Goal: Task Accomplishment & Management: Manage account settings

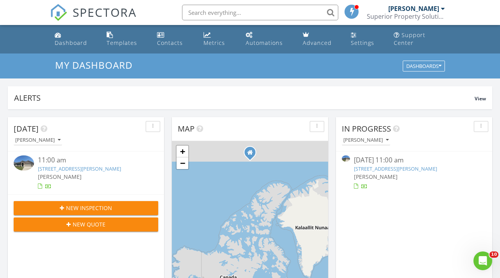
click at [95, 170] on link "[STREET_ADDRESS][PERSON_NAME]" at bounding box center [79, 168] width 83 height 7
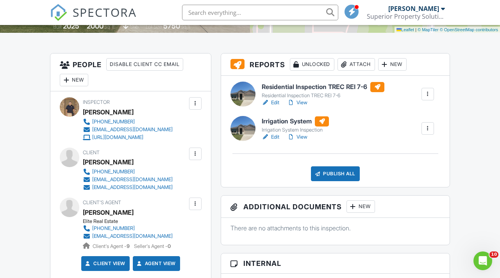
scroll to position [175, 0]
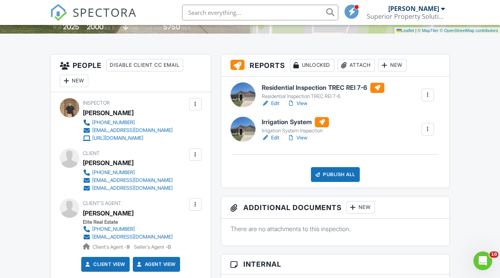
click at [275, 93] on h6 "Residential Inspection TREC REI 7-6" at bounding box center [323, 88] width 123 height 10
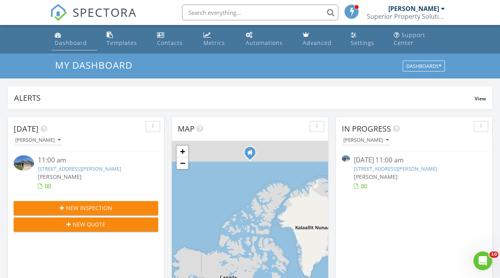
click at [68, 47] on link "Dashboard" at bounding box center [75, 39] width 46 height 22
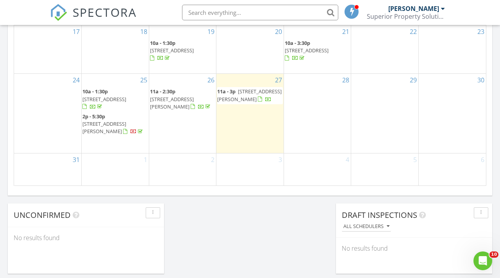
scroll to position [540, 0]
click at [245, 98] on span "4116 Crooked Bnd Dr, Crowley 76036" at bounding box center [249, 94] width 64 height 14
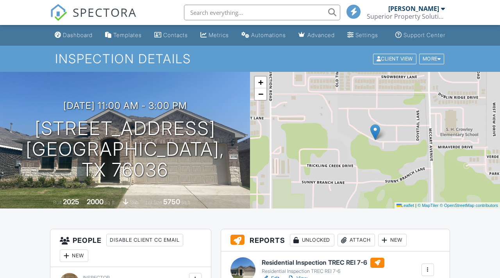
scroll to position [118, 0]
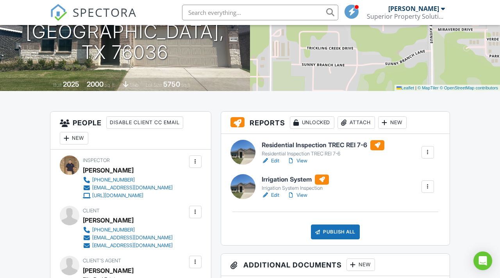
click at [277, 150] on h6 "Residential Inspection TREC REI 7-6" at bounding box center [323, 145] width 123 height 10
